Goal: Check status: Check status

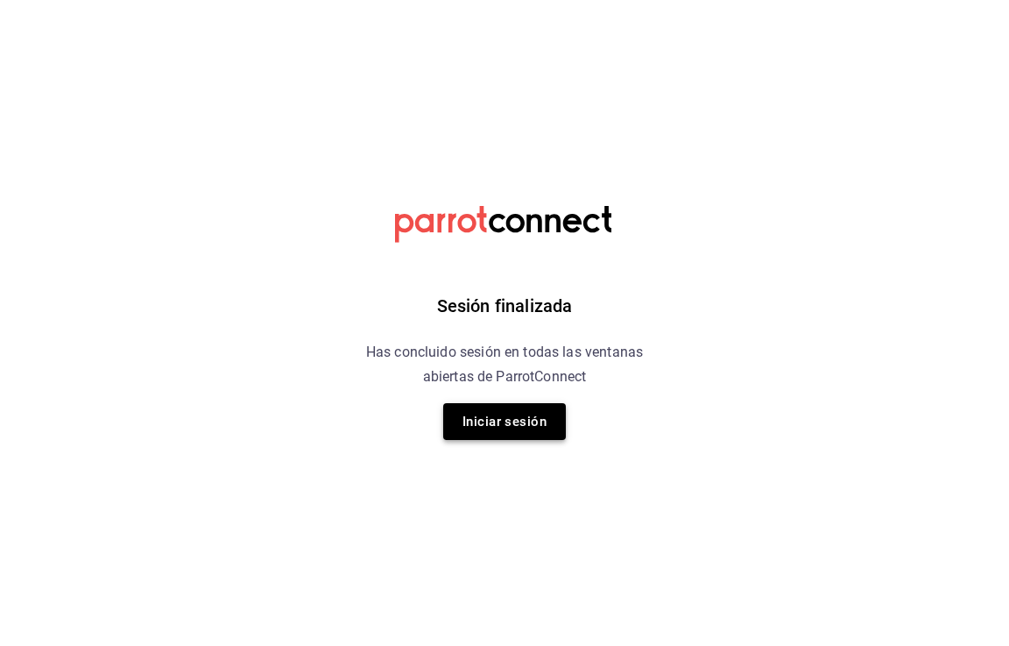
click at [506, 425] on button "Iniciar sesión" at bounding box center [504, 421] width 123 height 37
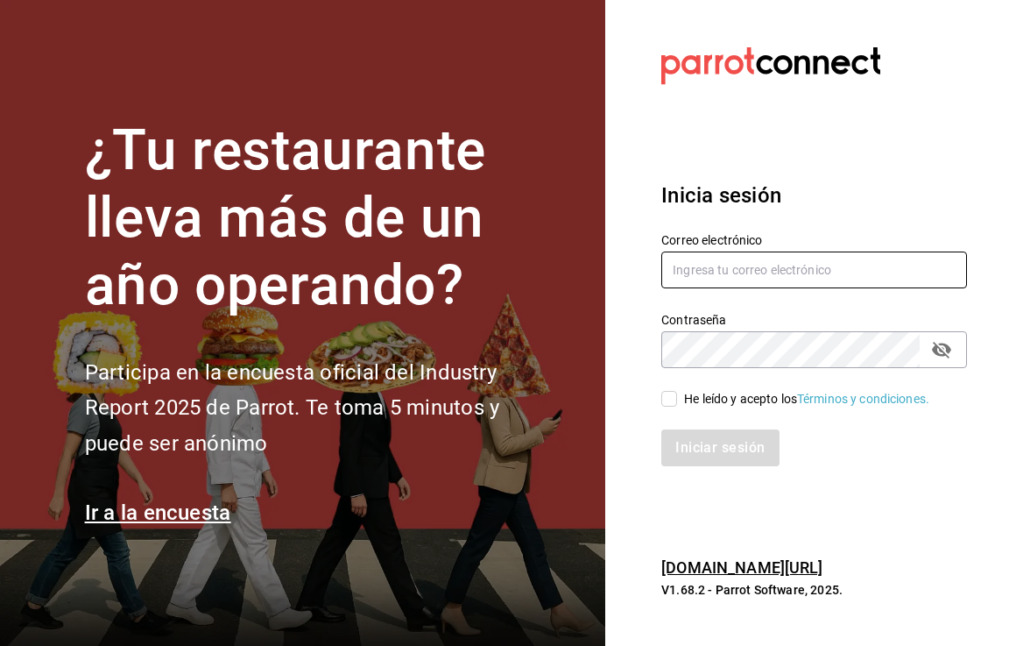
type input "[EMAIL_ADDRESS][DOMAIN_NAME]"
click at [674, 397] on input "He leído y acepto los Términos y condiciones." at bounding box center [670, 399] width 16 height 16
checkbox input "true"
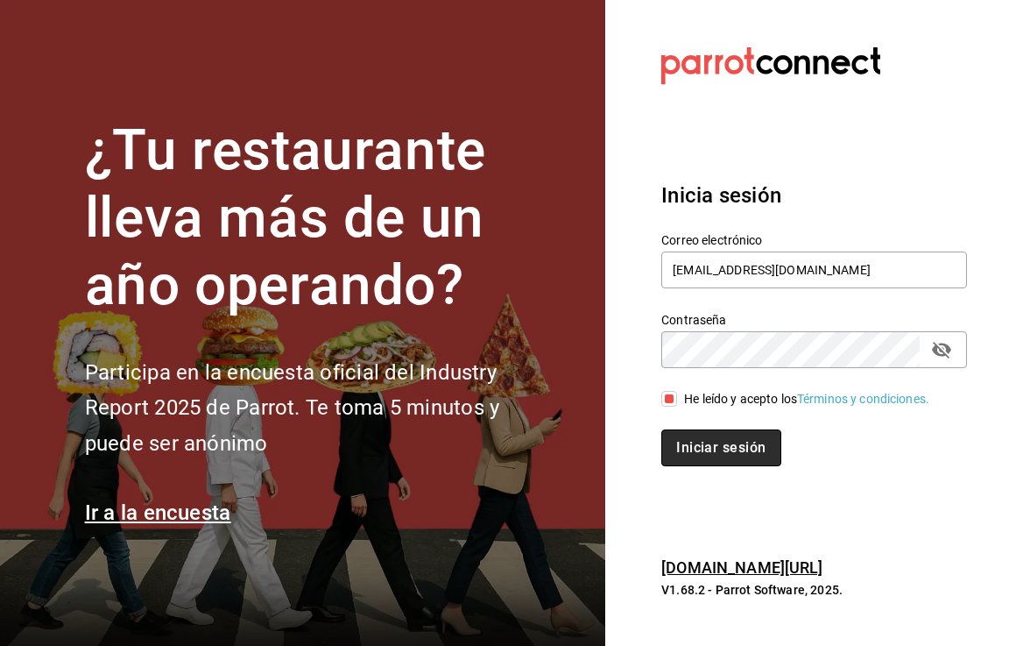
drag, startPoint x: 715, startPoint y: 443, endPoint x: 60, endPoint y: 266, distance: 678.7
click at [713, 443] on button "Iniciar sesión" at bounding box center [721, 447] width 119 height 37
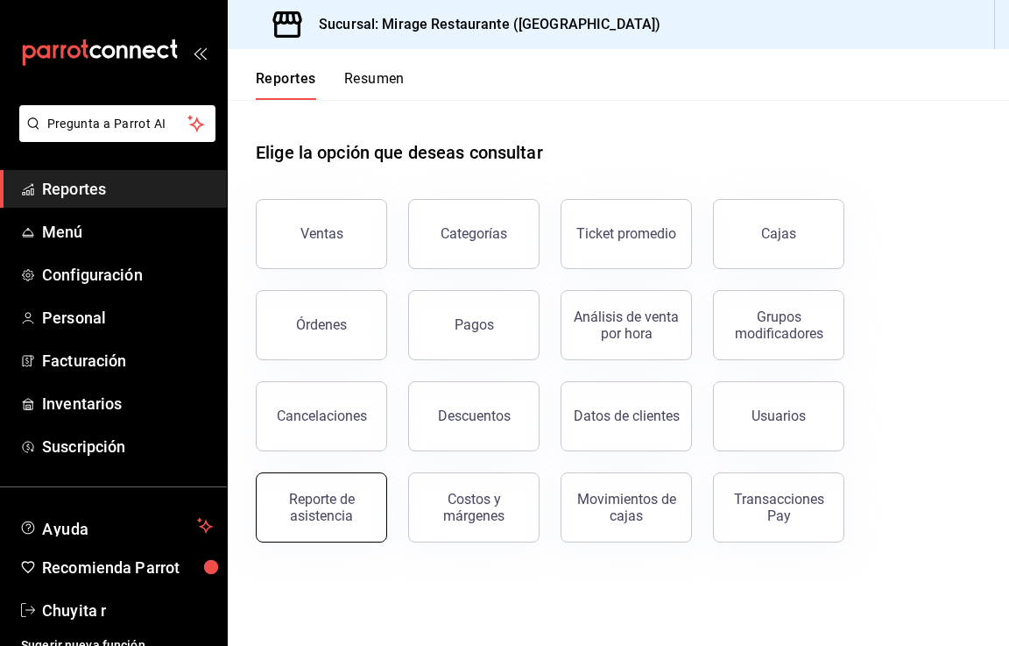
click at [327, 494] on div "Reporte de asistencia" at bounding box center [321, 507] width 109 height 33
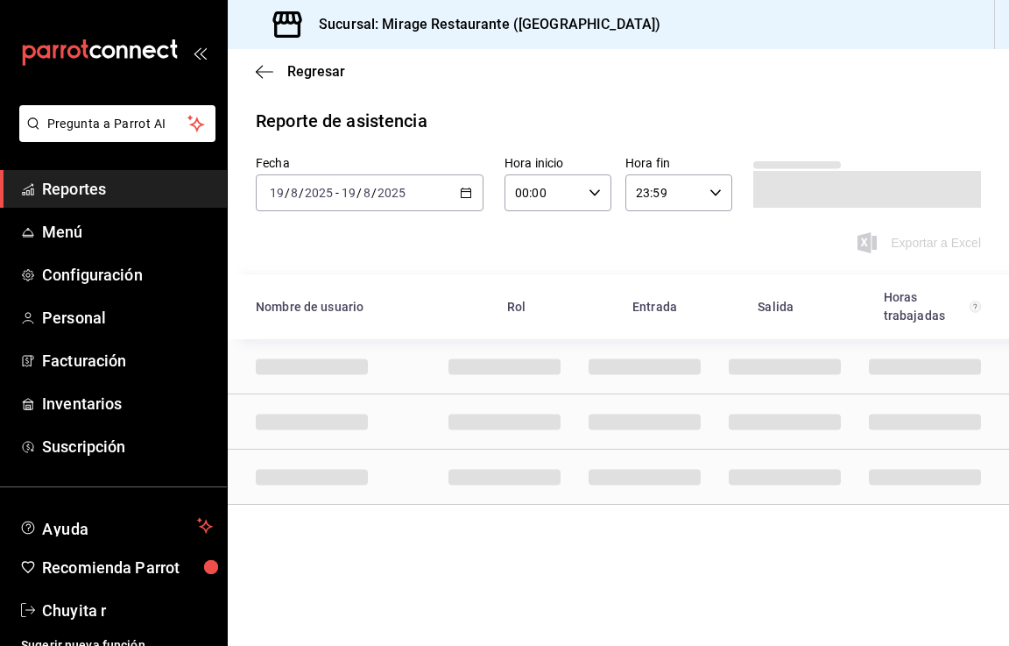
click at [467, 192] on \(Stroke\) "button" at bounding box center [467, 191] width 10 height 1
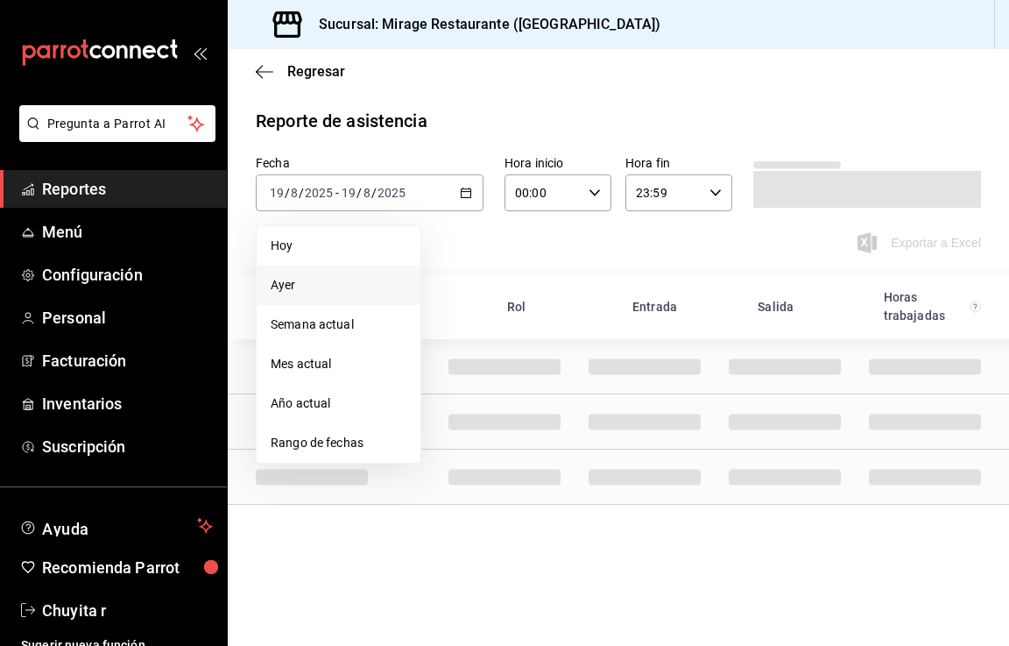
click at [303, 269] on li "Ayer" at bounding box center [339, 285] width 164 height 39
